Goal: Task Accomplishment & Management: Use online tool/utility

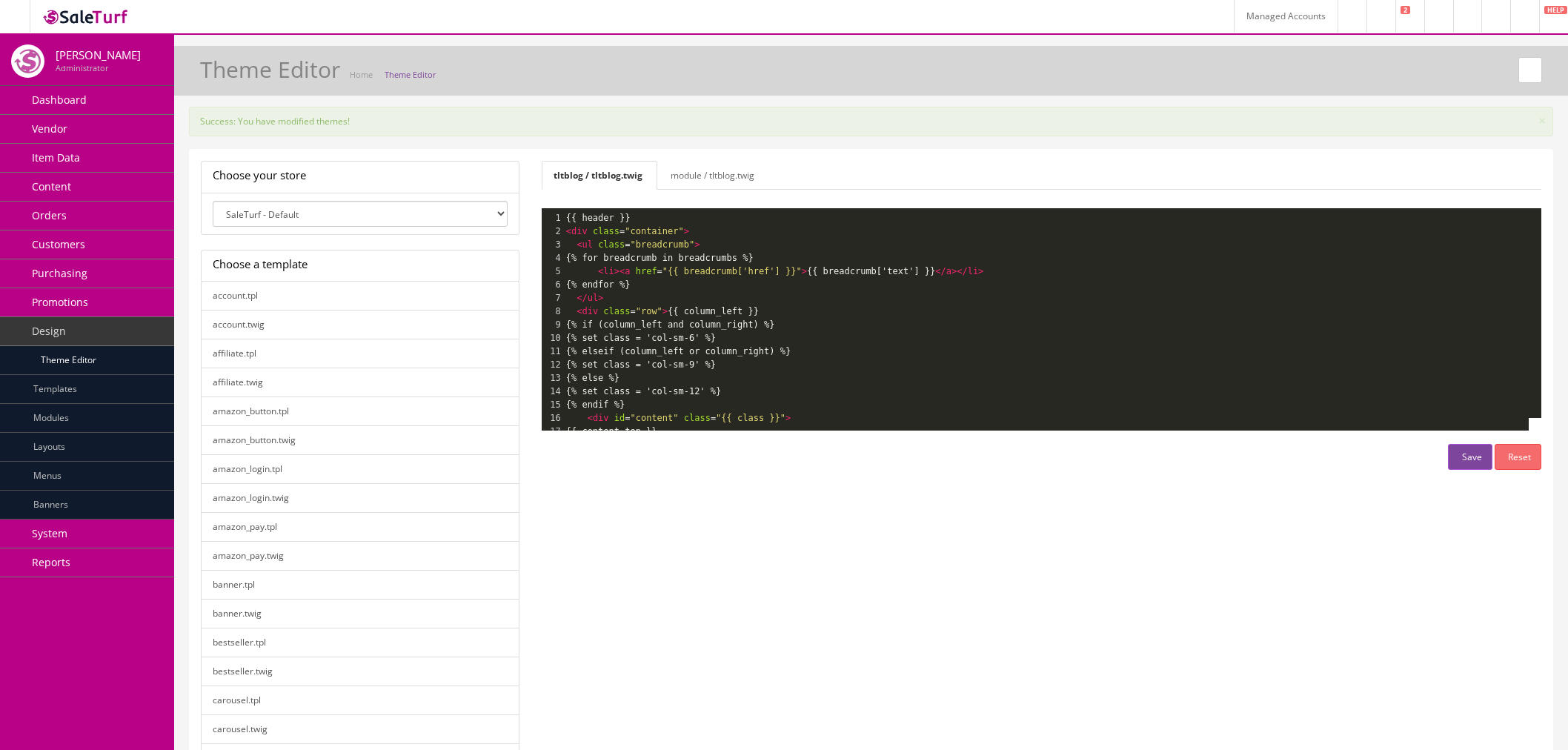
select select "0"
click at [645, 176] on icon at bounding box center [644, 176] width 3 height 9
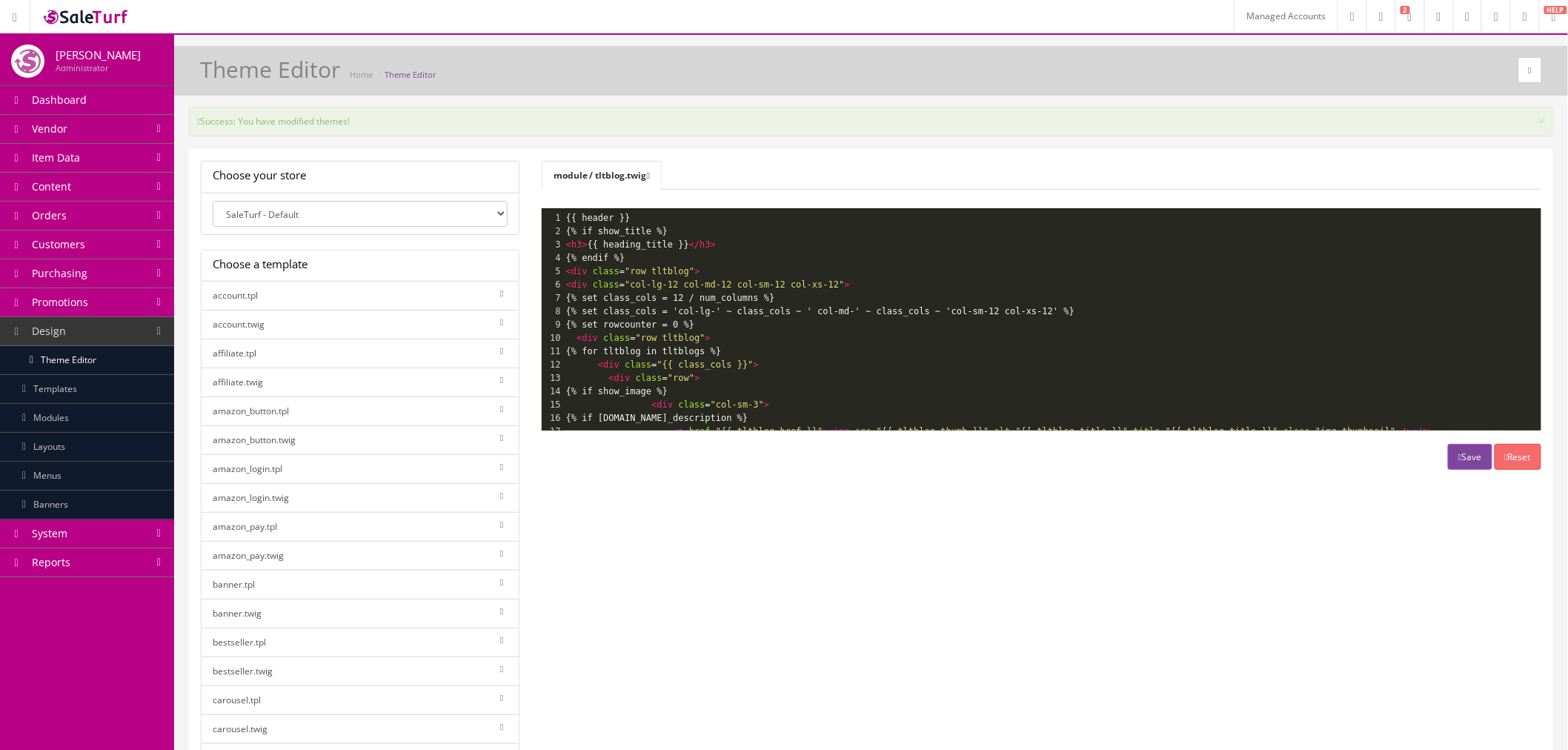
click at [650, 176] on icon at bounding box center [648, 176] width 3 height 9
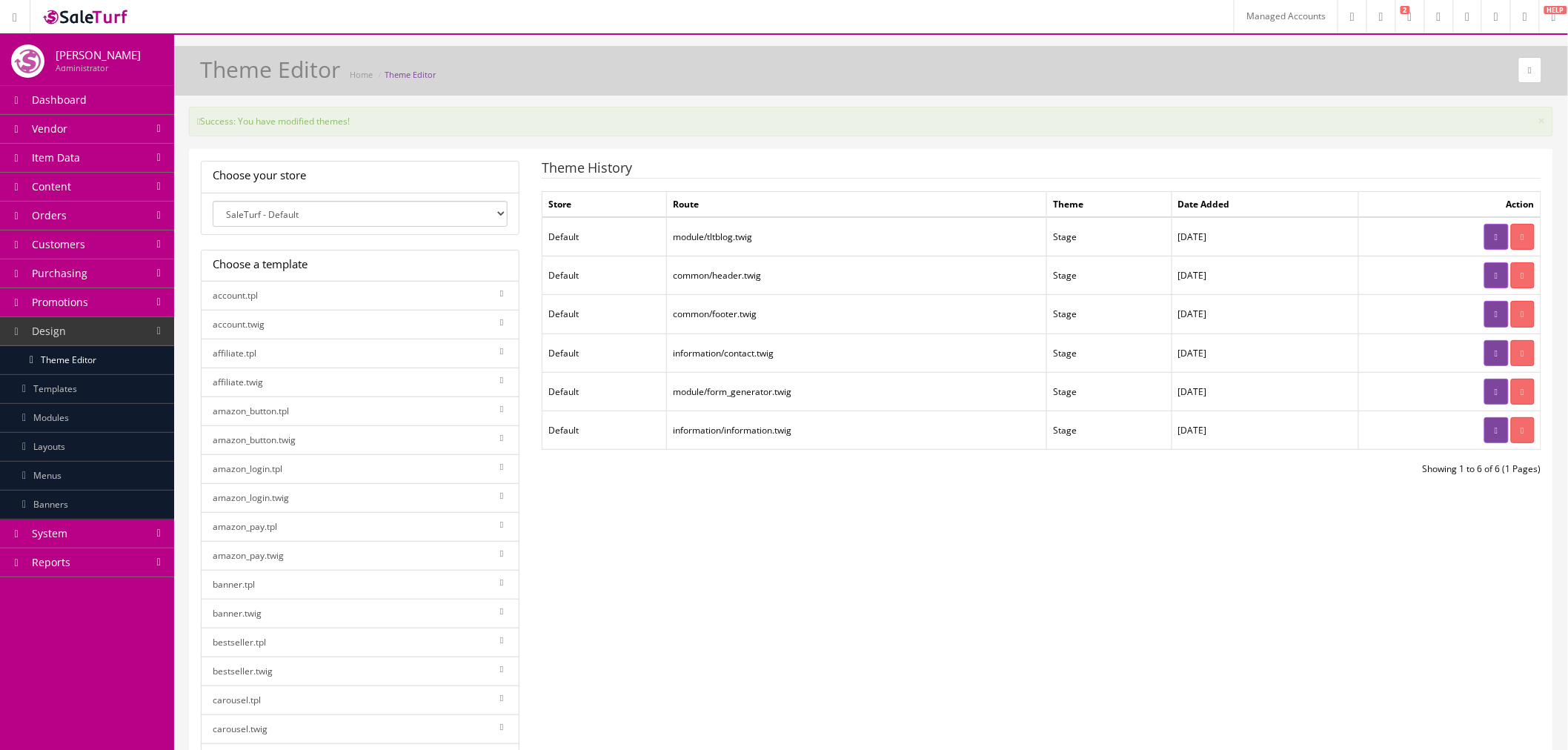
click at [1524, 234] on icon at bounding box center [1523, 237] width 3 height 9
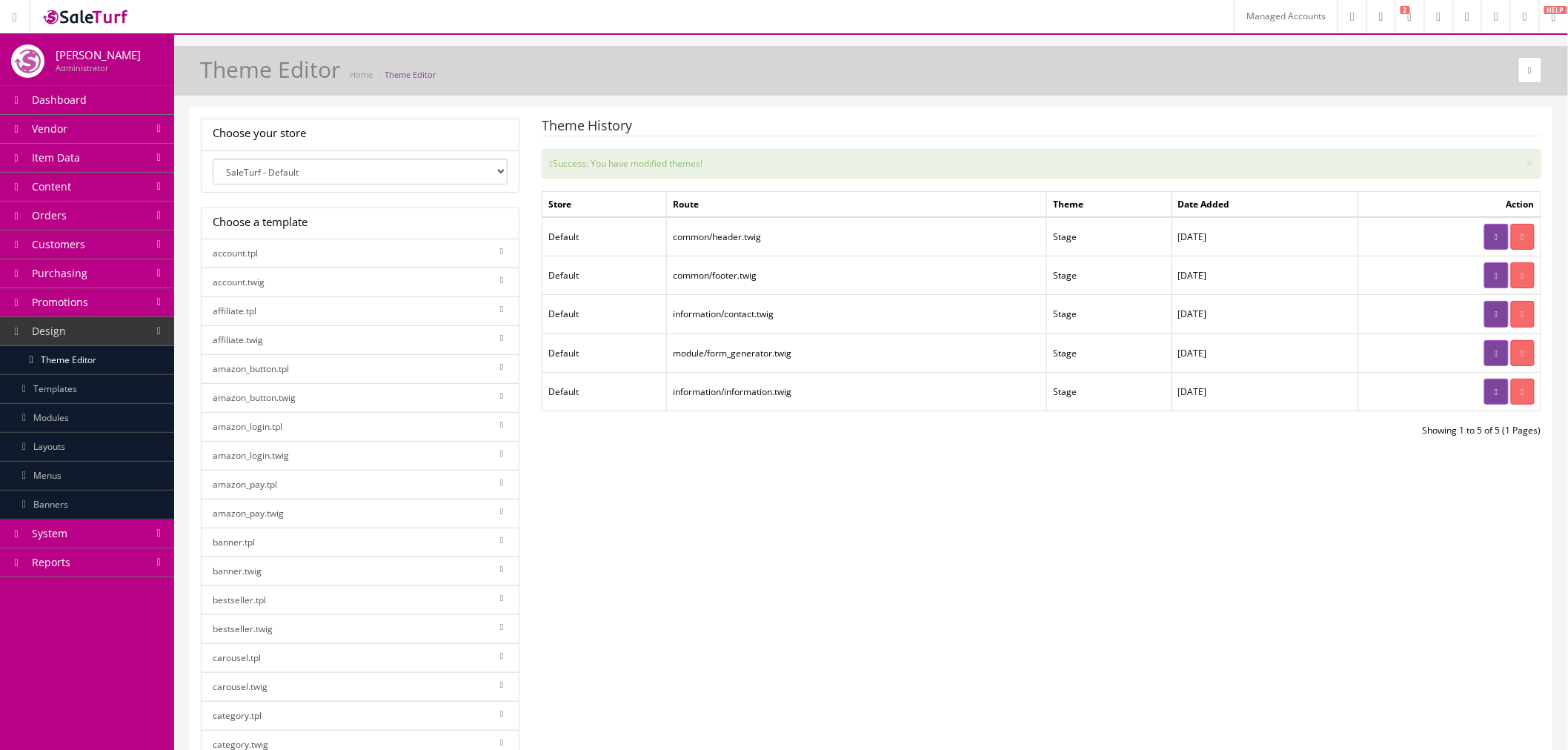
click at [62, 542] on link "System" at bounding box center [87, 534] width 174 height 29
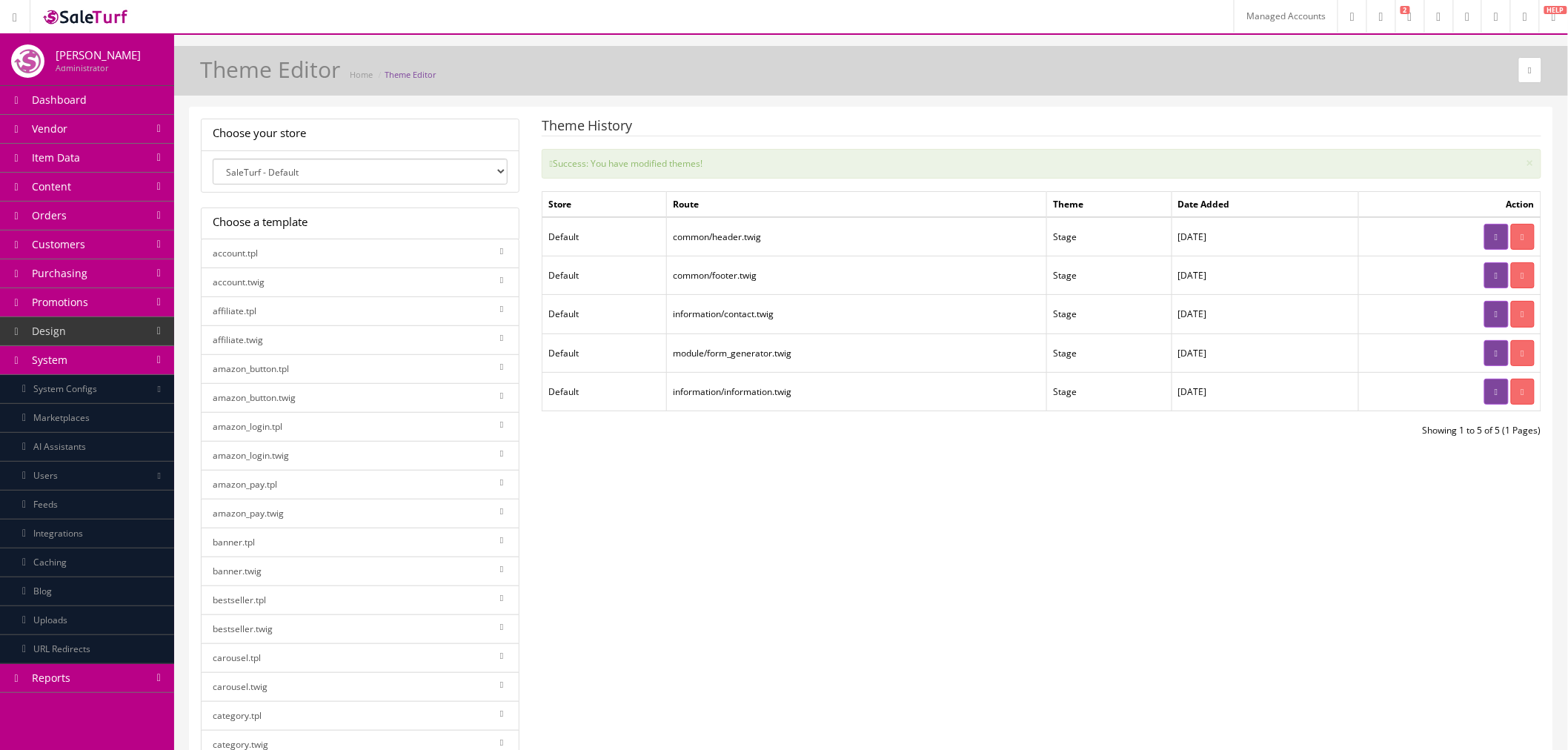
click at [76, 572] on link "Caching" at bounding box center [87, 563] width 174 height 29
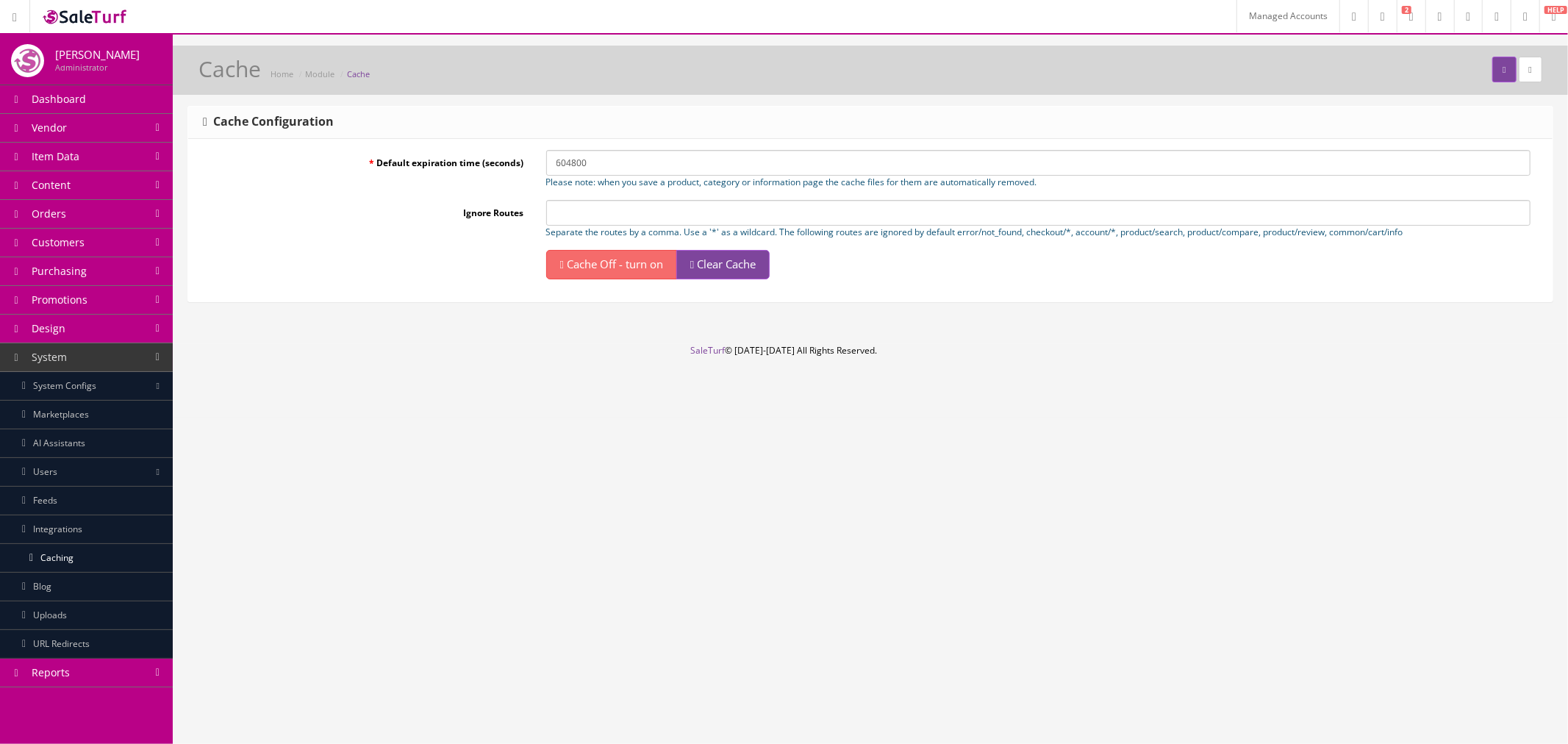
click at [741, 261] on span "Clear Cache" at bounding box center [726, 264] width 59 height 14
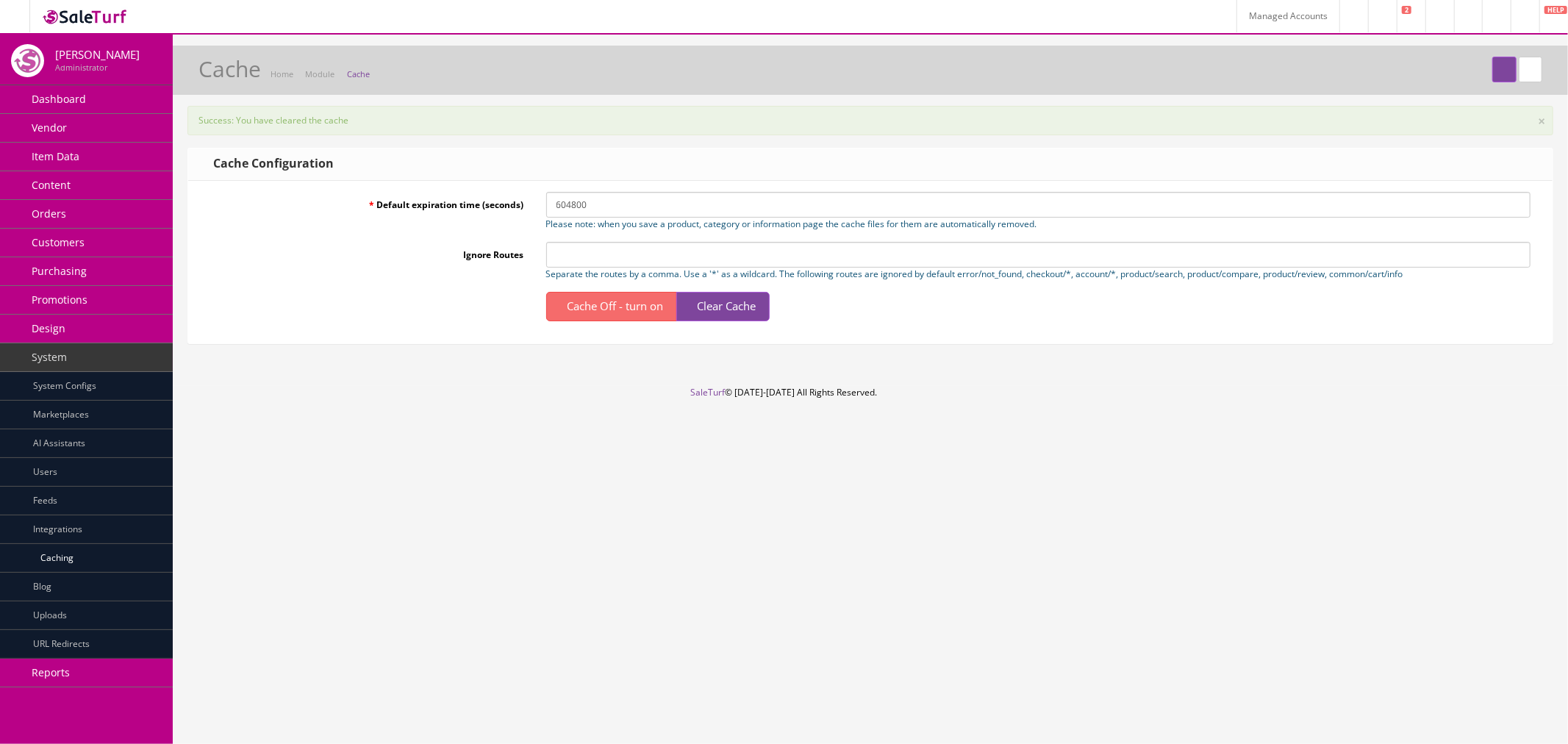
click at [1237, 22] on link "Managed Accounts" at bounding box center [1288, 16] width 103 height 32
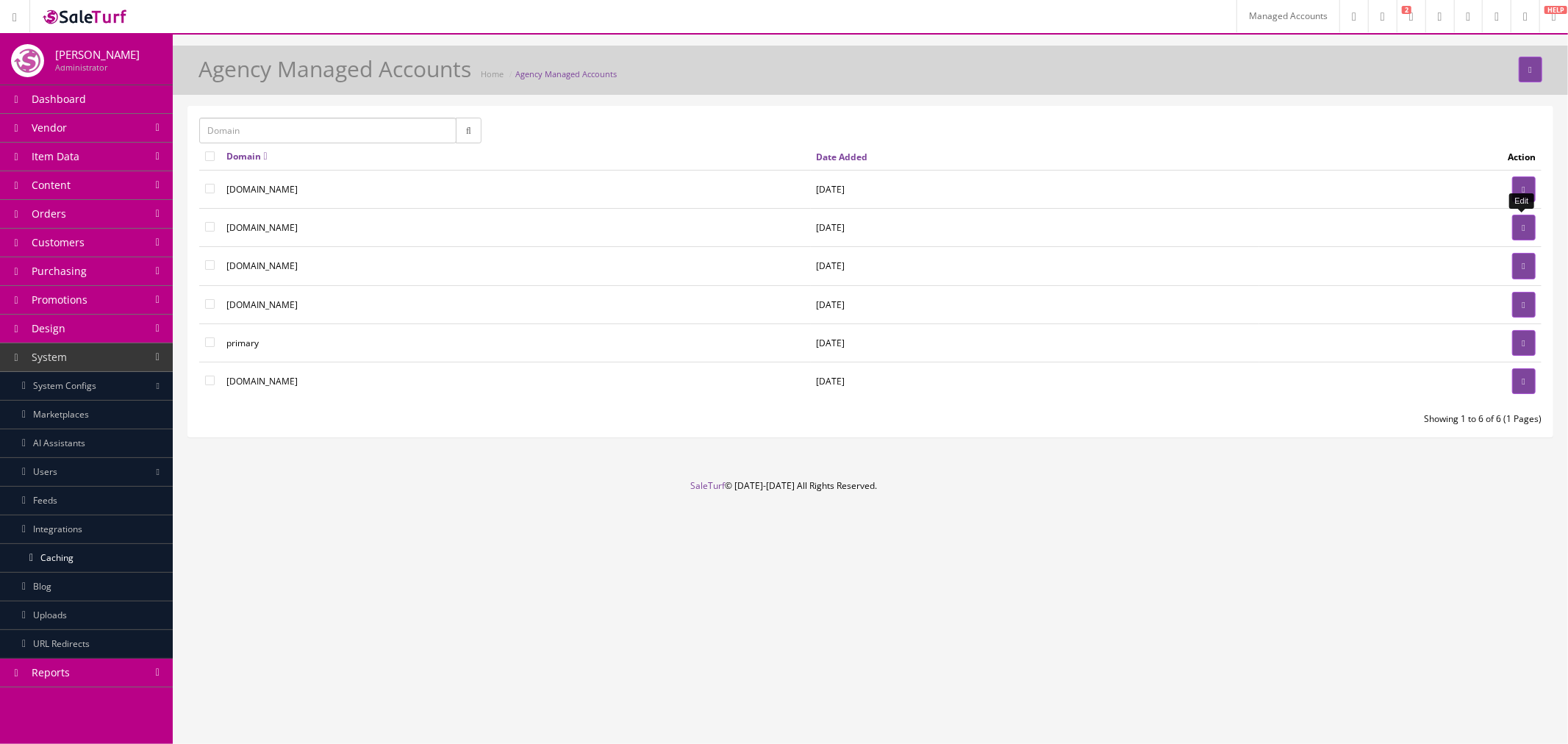
click at [1522, 224] on icon at bounding box center [1523, 228] width 3 height 9
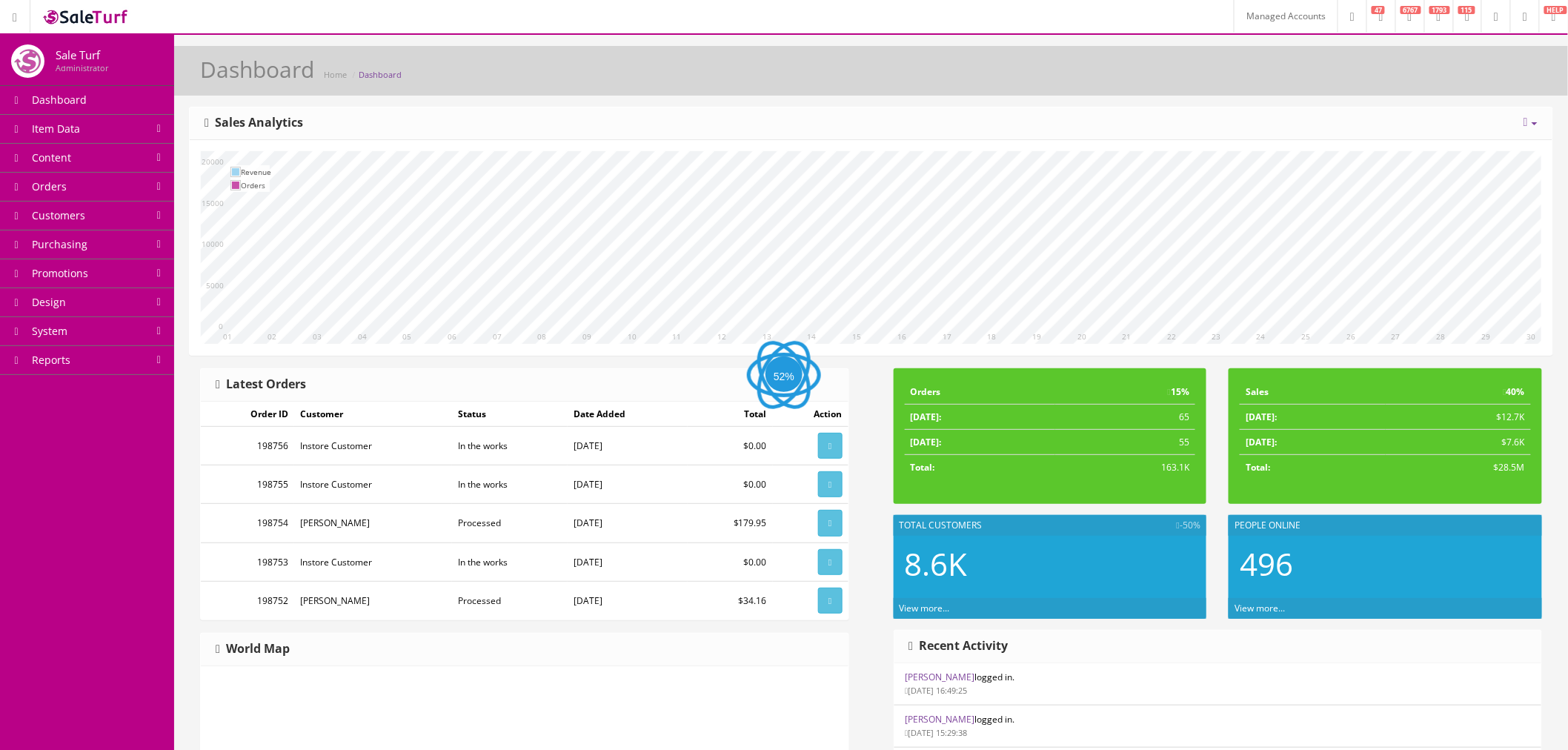
click at [80, 338] on link "System" at bounding box center [87, 331] width 174 height 29
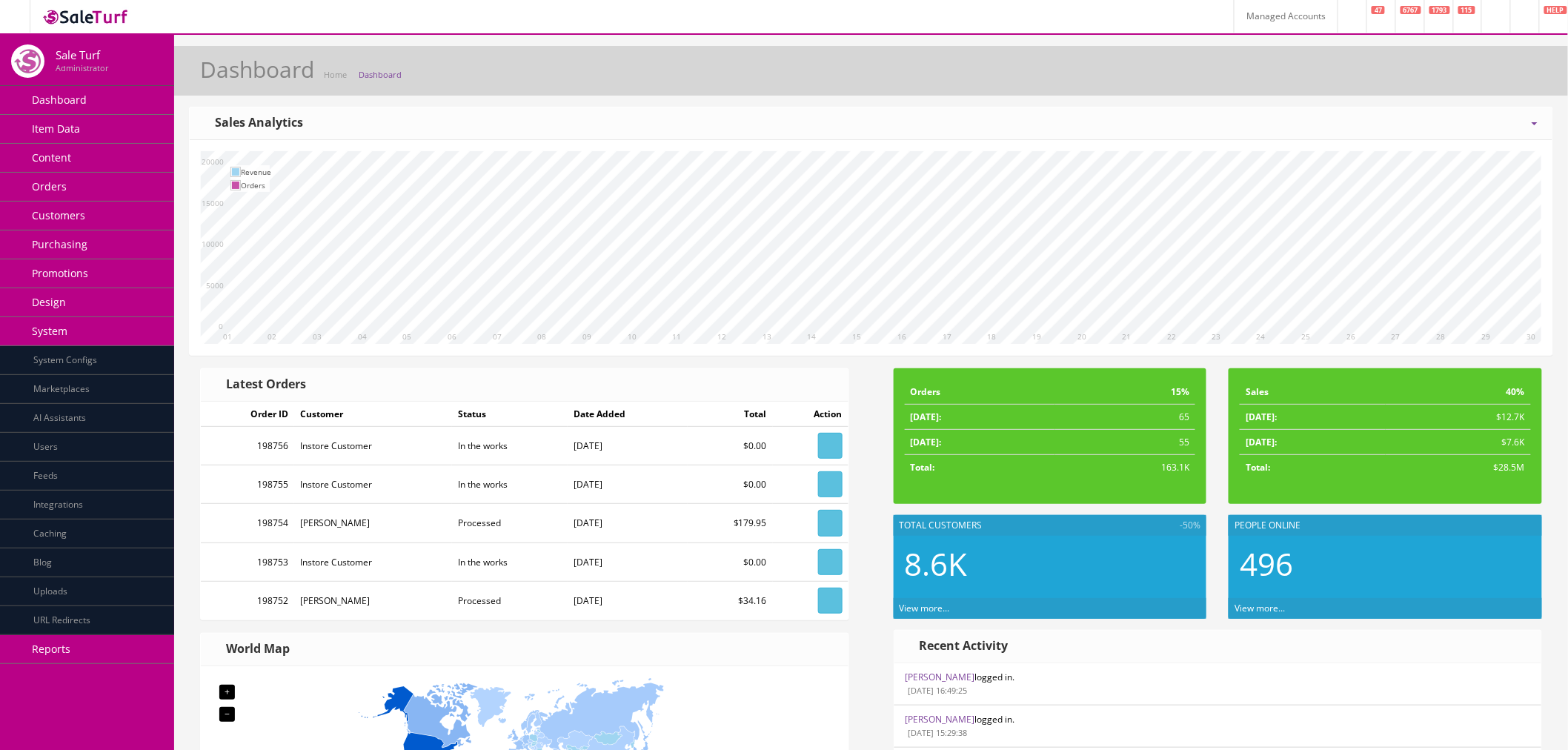
click at [99, 532] on link "Caching" at bounding box center [87, 534] width 174 height 29
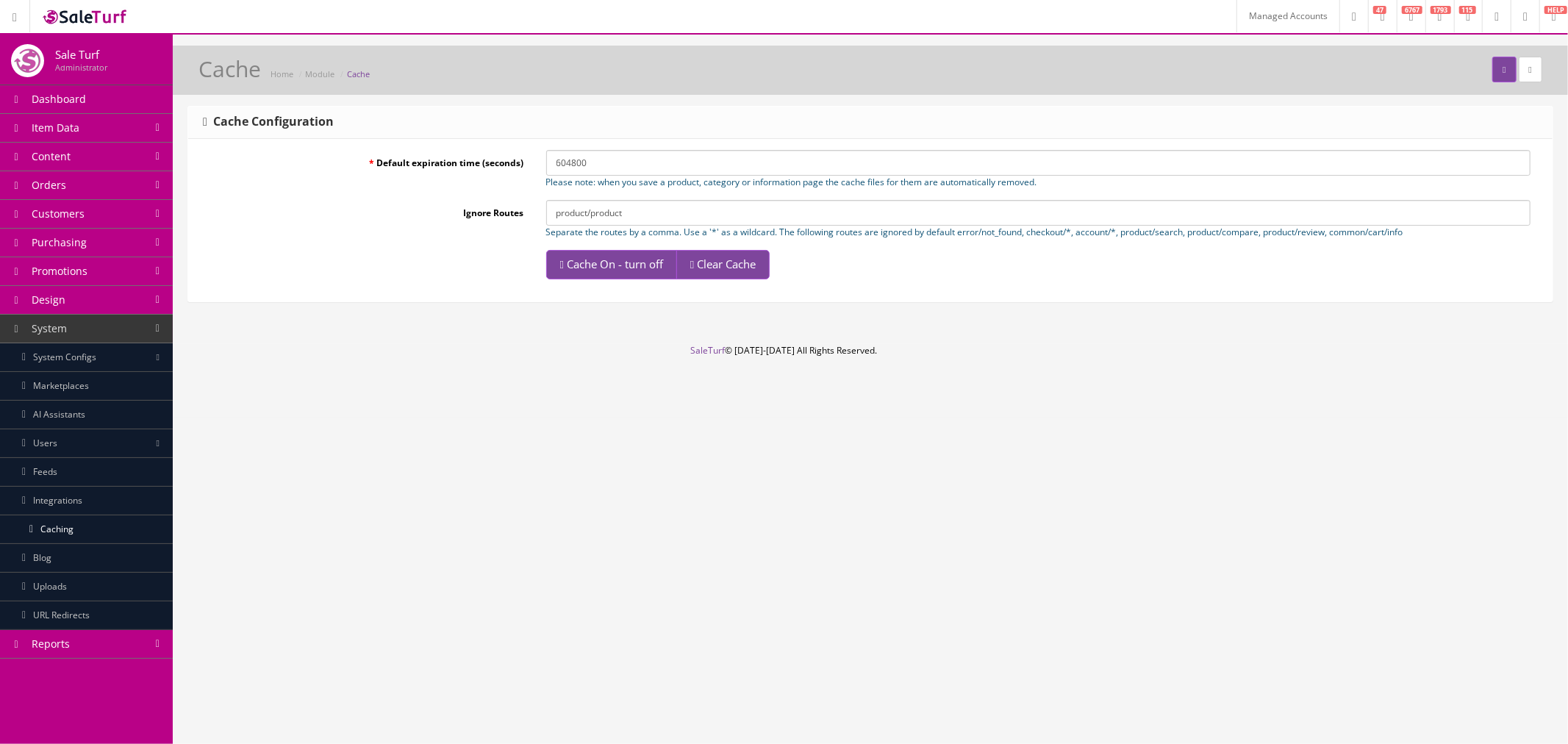
click at [758, 270] on link "Clear Cache" at bounding box center [723, 264] width 93 height 30
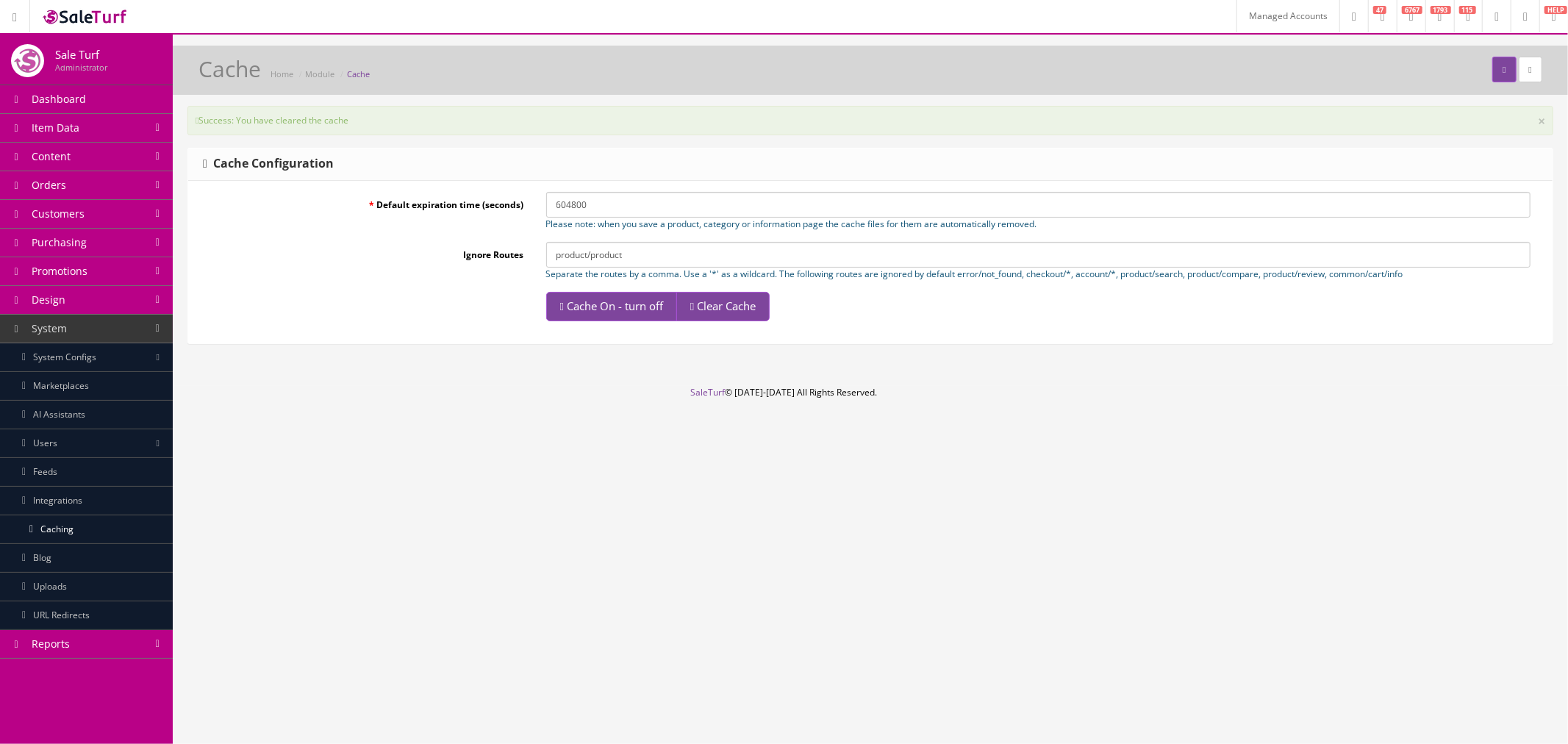
click at [1237, 19] on link "Managed Accounts" at bounding box center [1288, 16] width 103 height 32
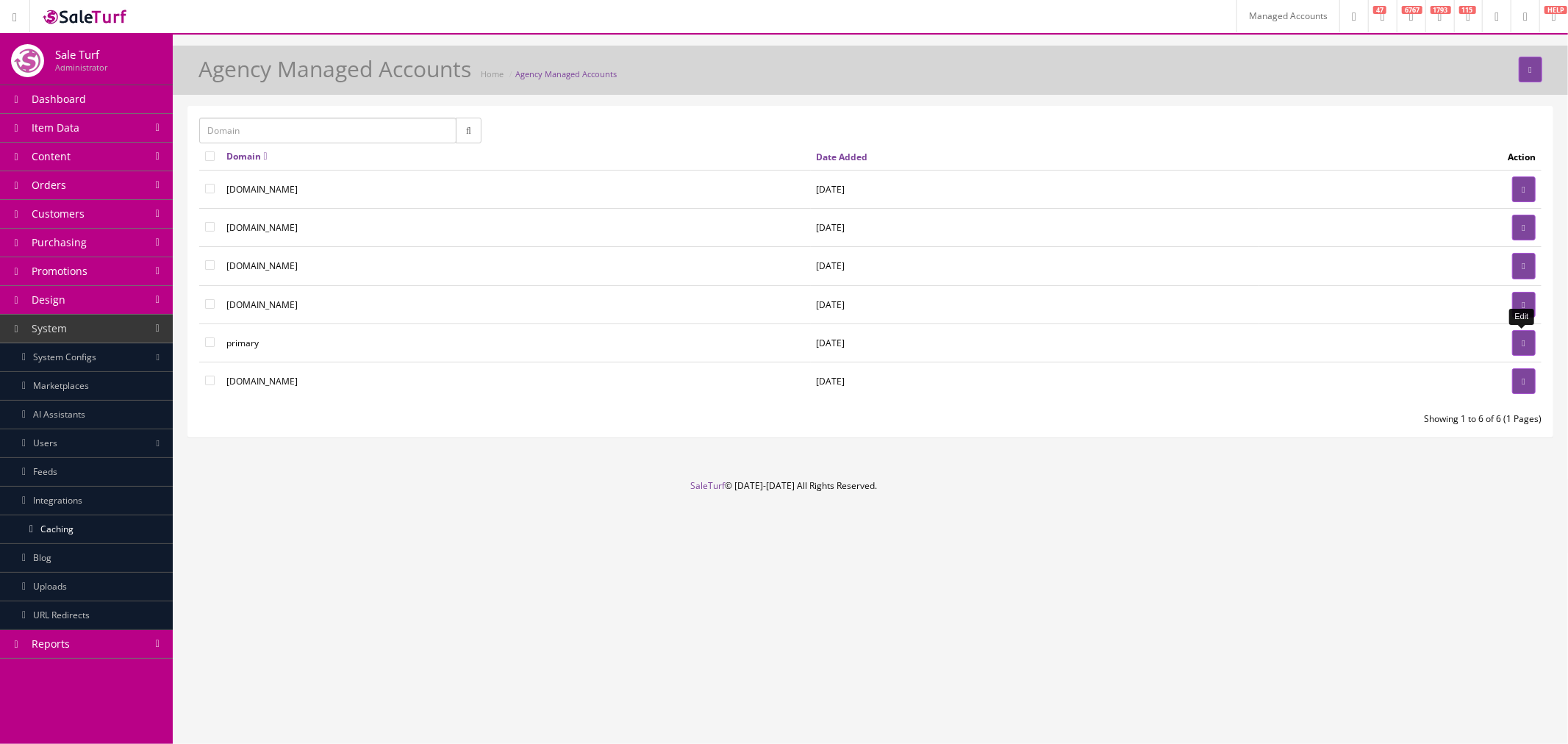
click at [1512, 344] on link at bounding box center [1524, 343] width 23 height 26
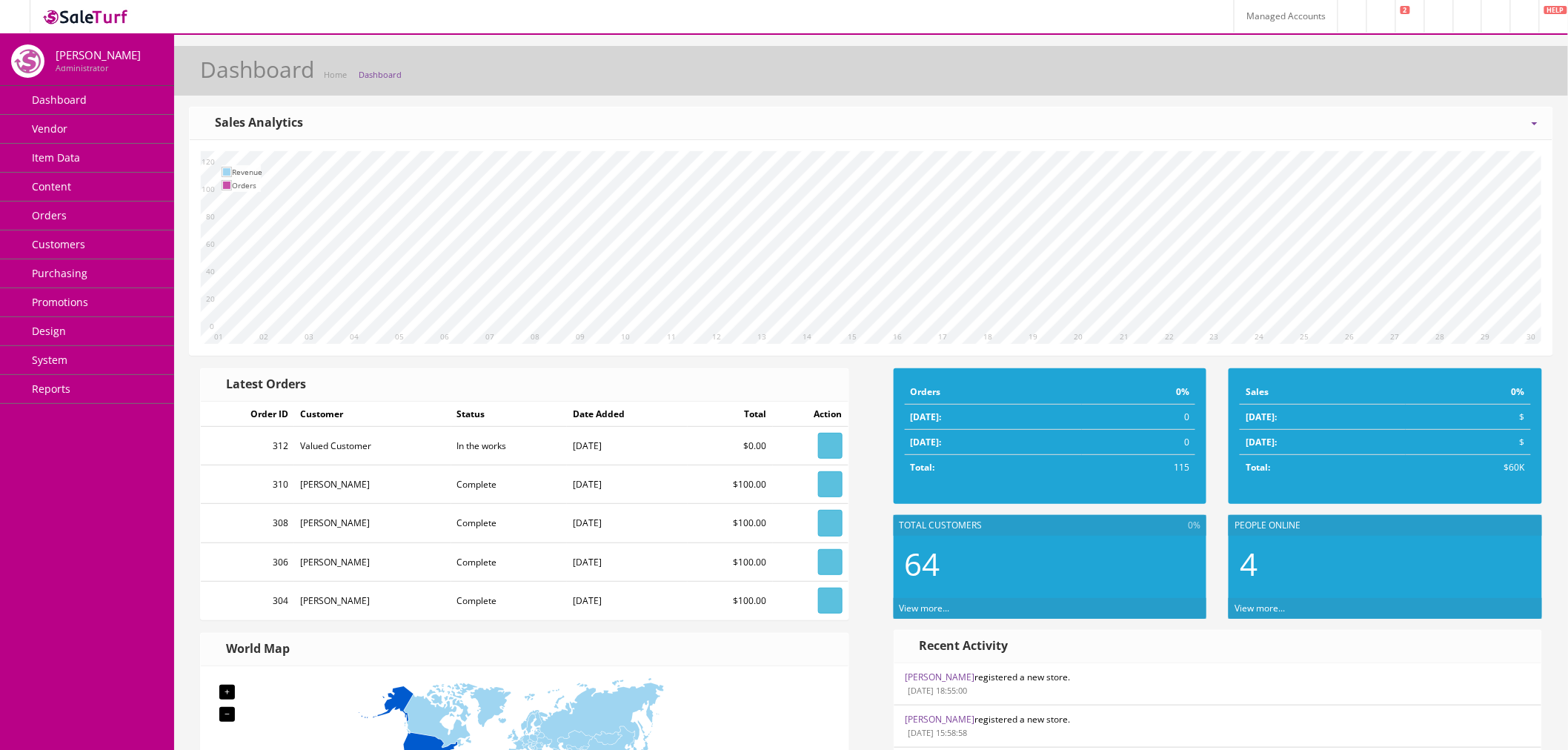
click at [126, 329] on link "Design" at bounding box center [87, 331] width 174 height 29
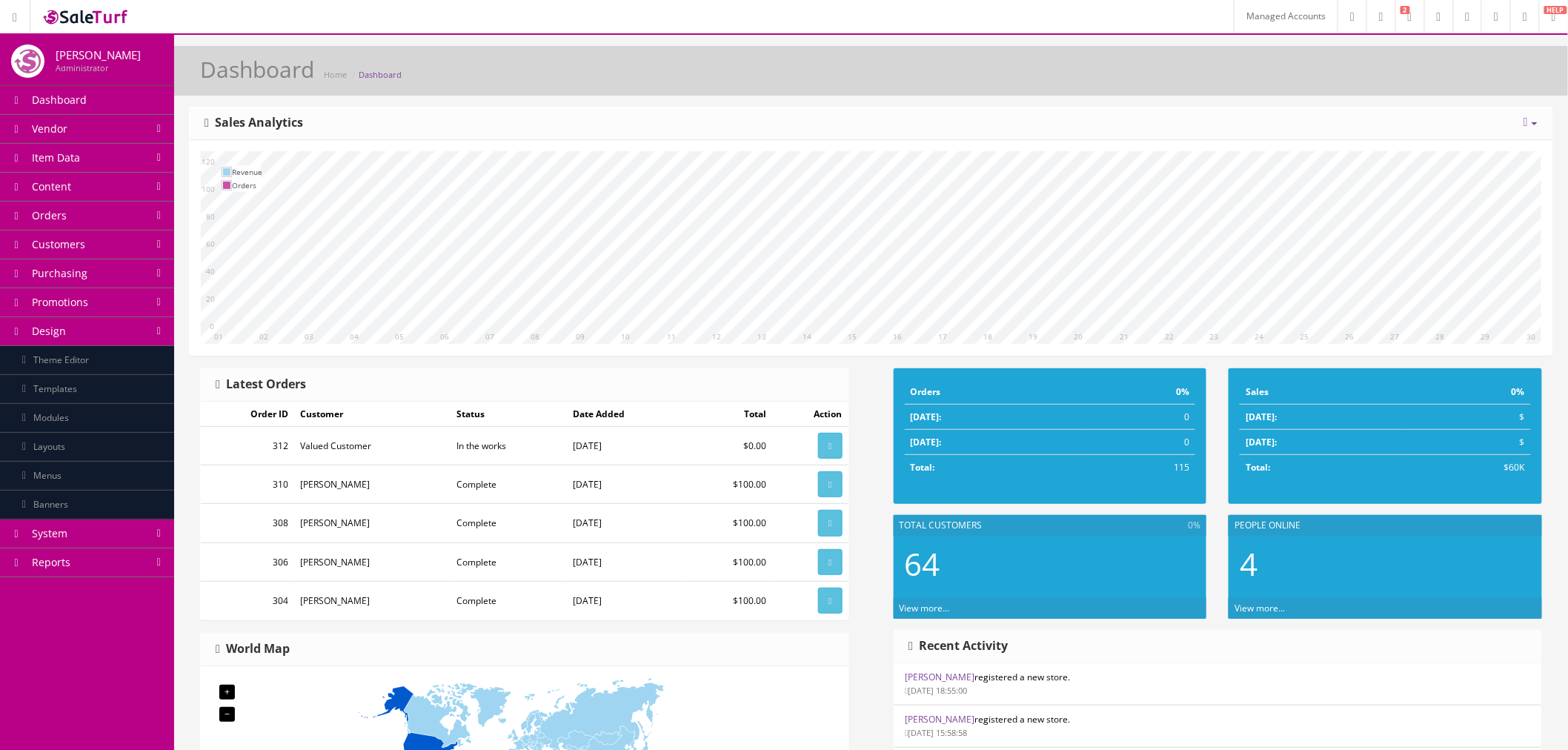
click at [98, 356] on link "Theme Editor" at bounding box center [87, 360] width 174 height 29
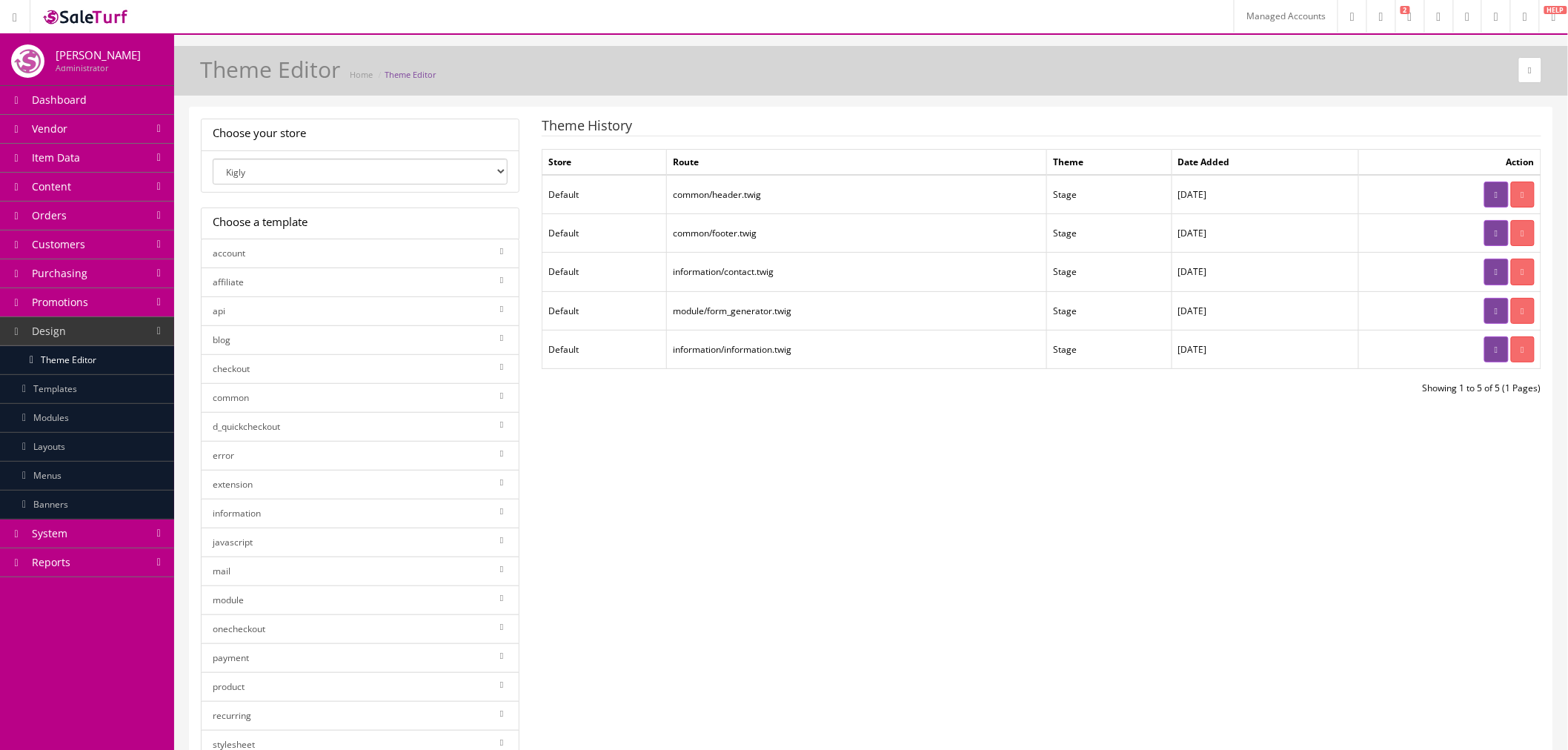
click at [1495, 347] on icon at bounding box center [1496, 350] width 3 height 9
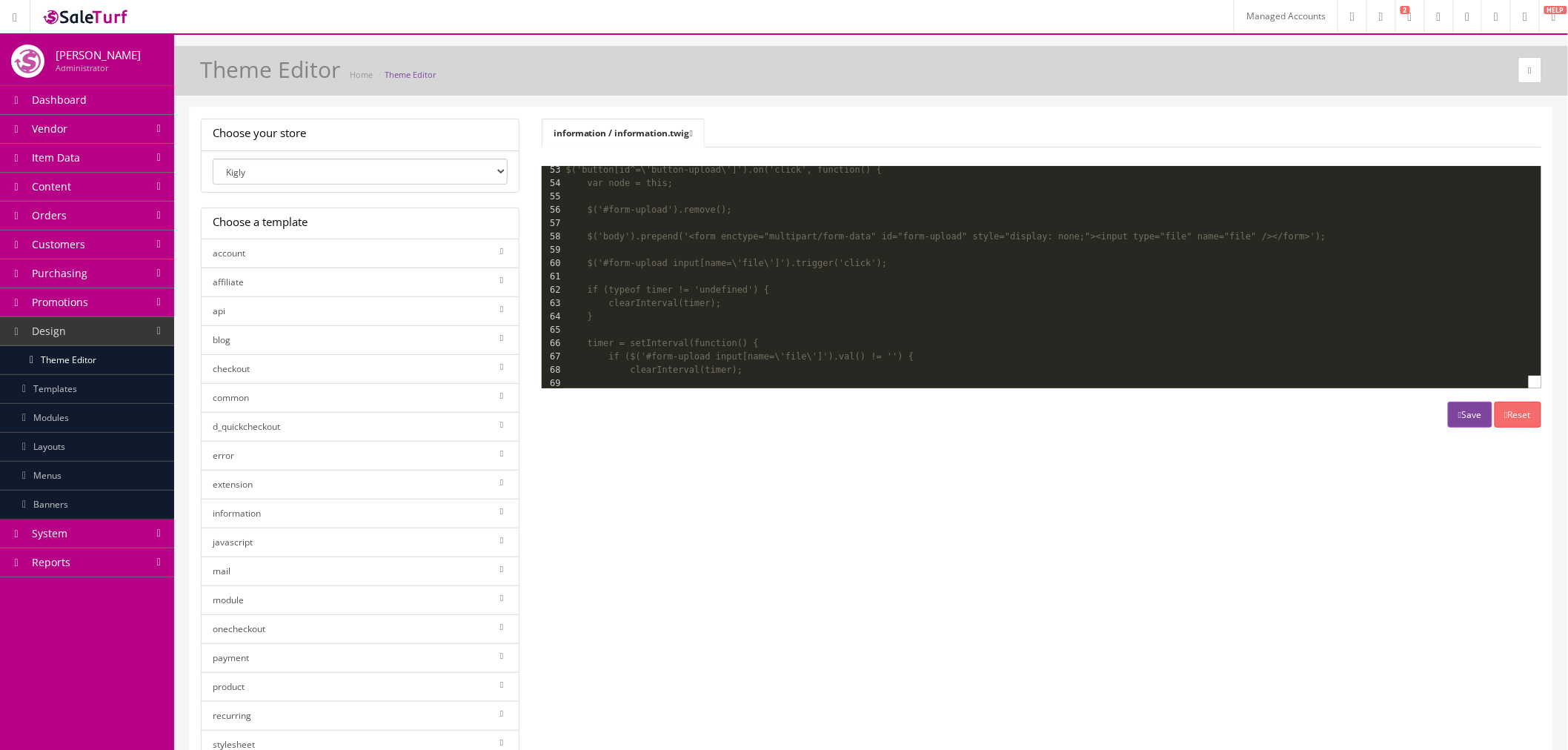
scroll to position [741, 0]
click at [693, 134] on icon at bounding box center [691, 134] width 3 height 9
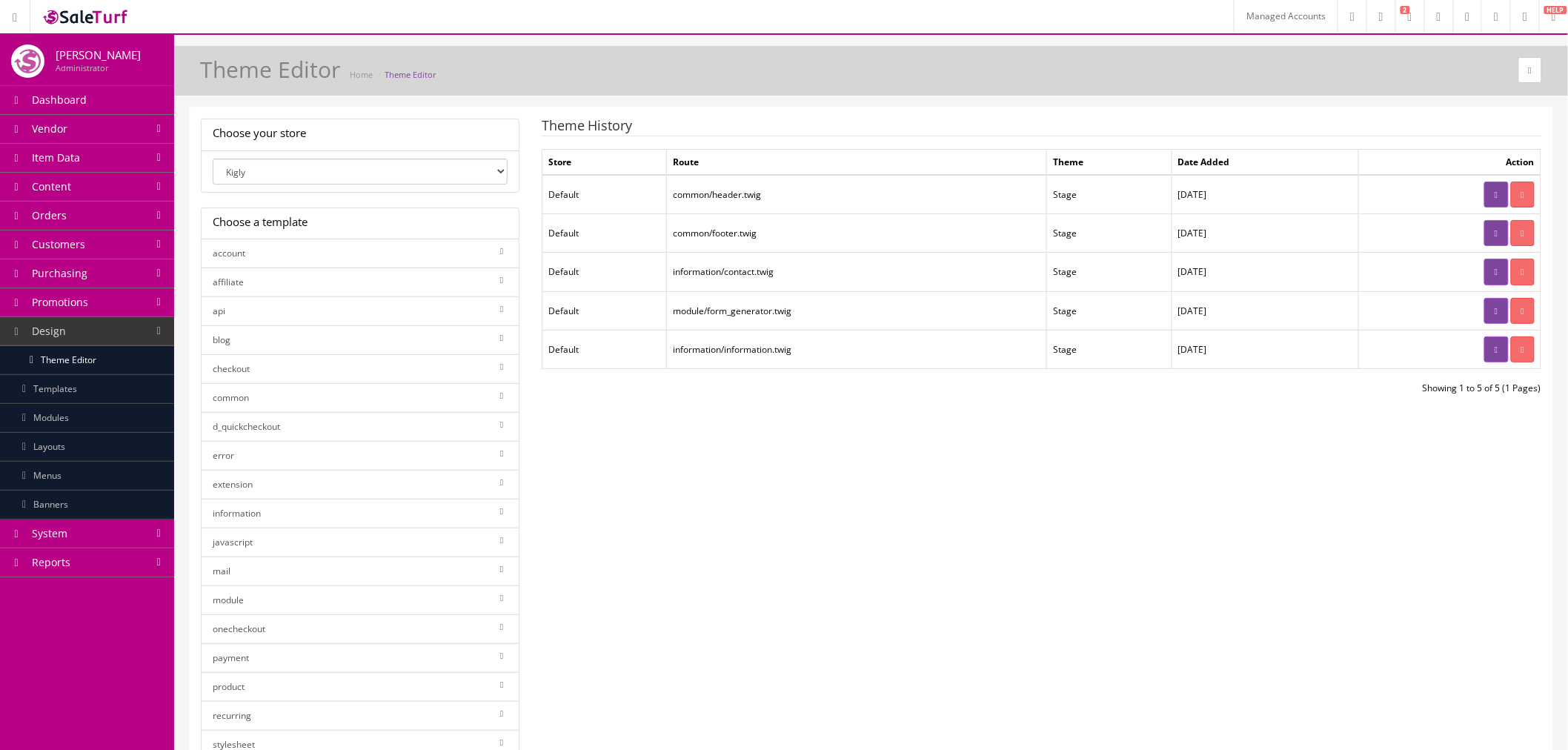
click at [102, 197] on link "Content" at bounding box center [87, 187] width 174 height 29
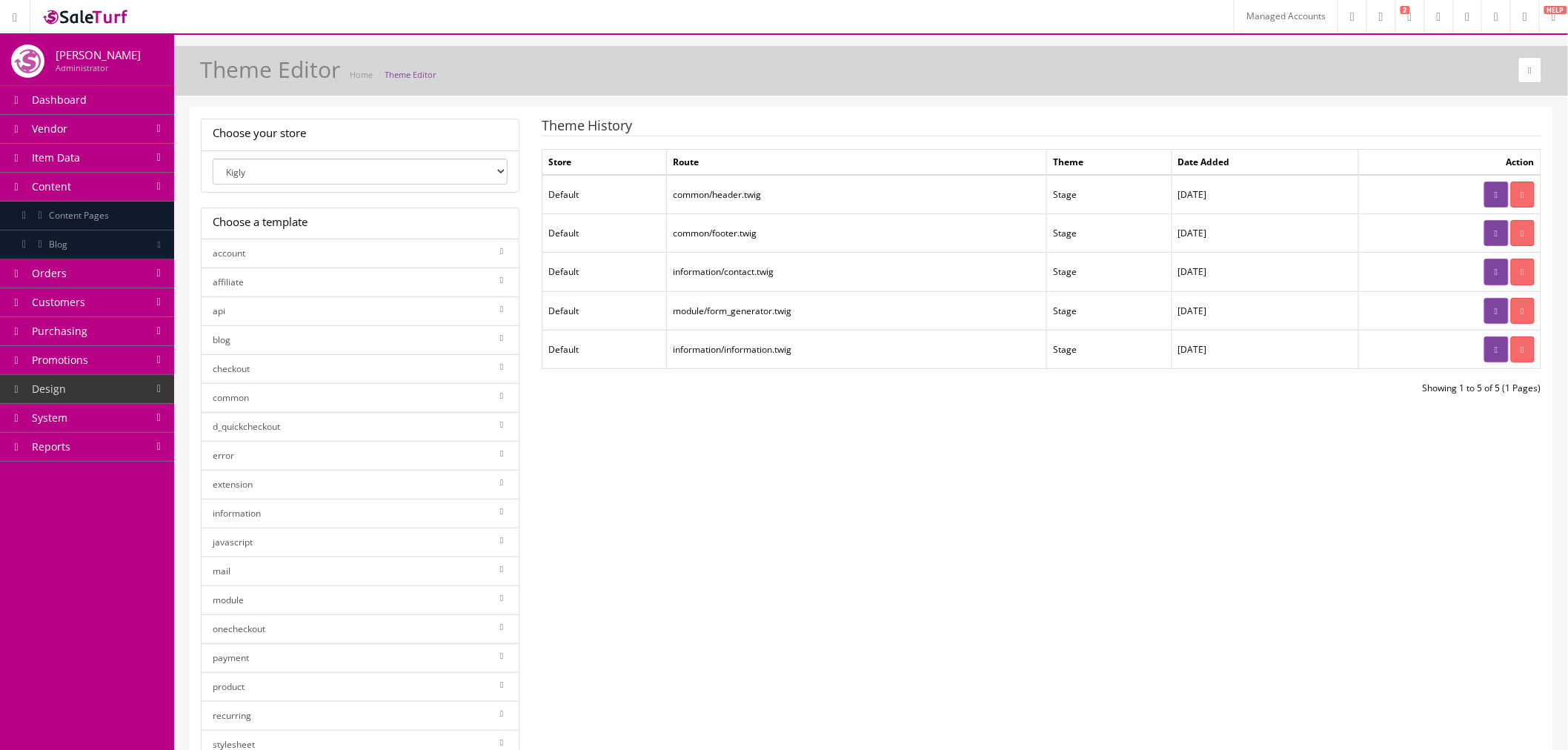
click at [105, 245] on link "Blog" at bounding box center [87, 245] width 174 height 29
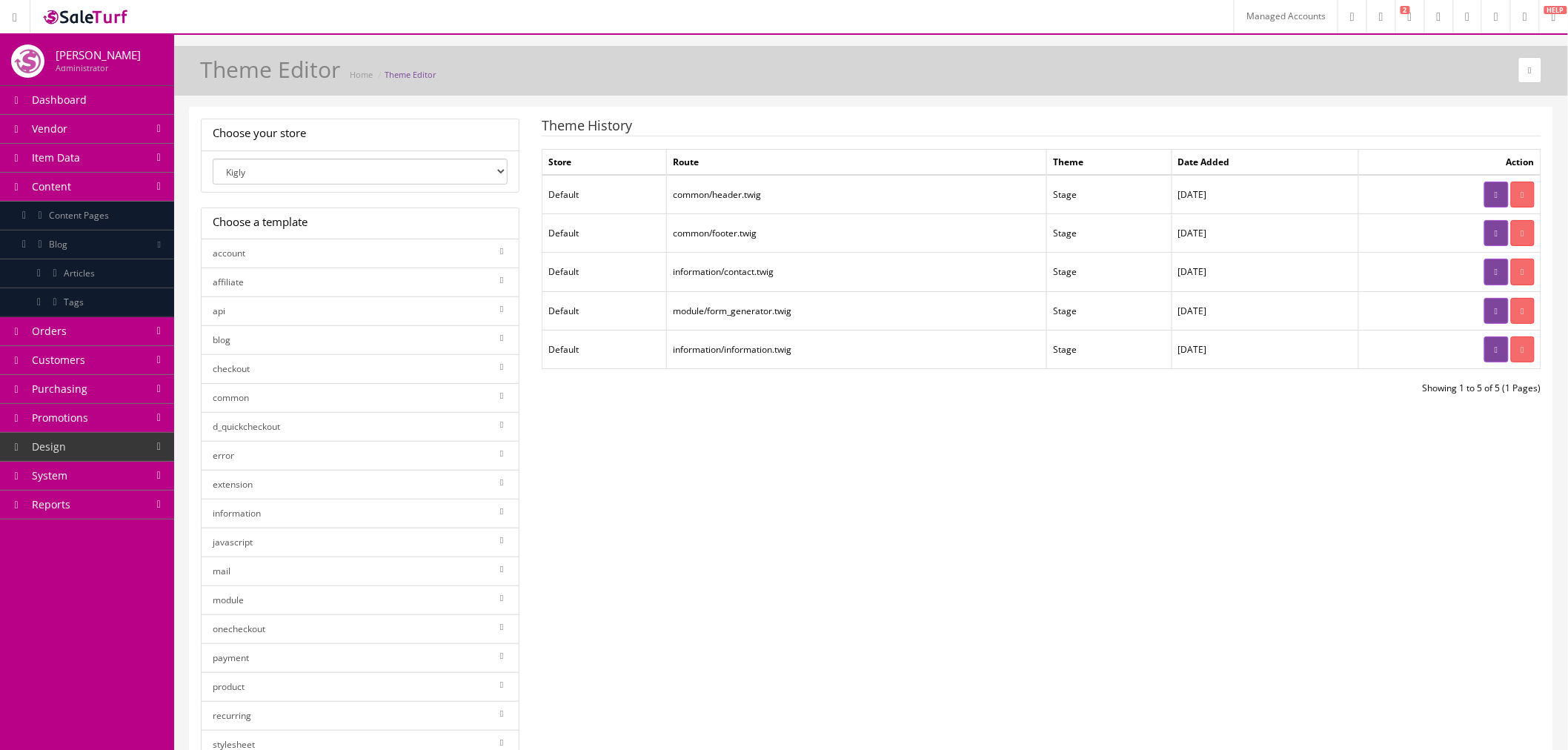
click at [105, 276] on link "Articles" at bounding box center [87, 273] width 174 height 29
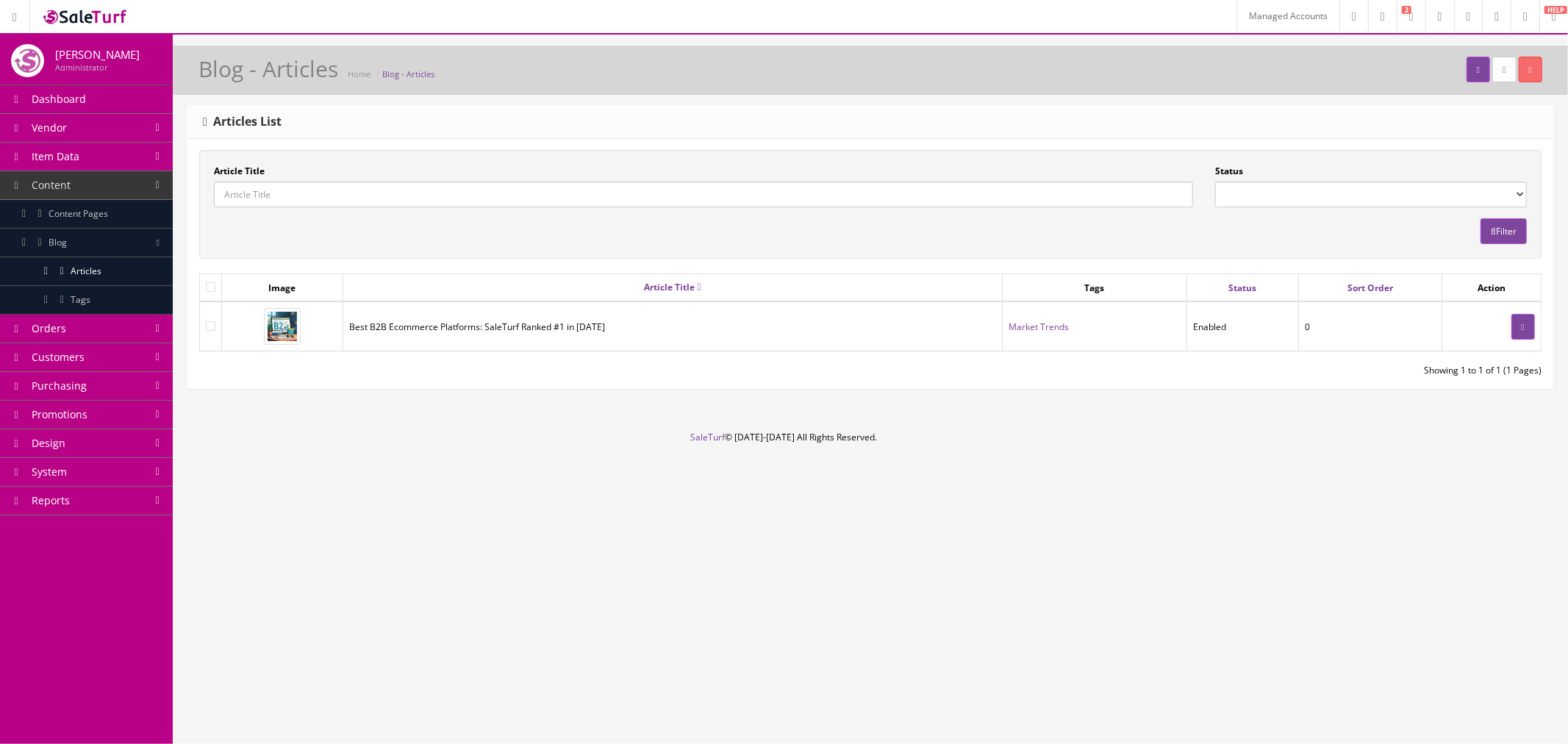
click at [120, 296] on link "Tags" at bounding box center [86, 300] width 173 height 29
